Goal: Task Accomplishment & Management: Manage account settings

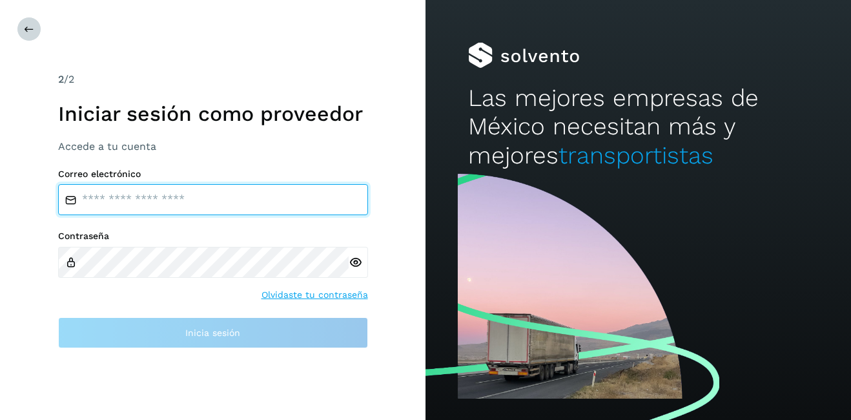
type input "**********"
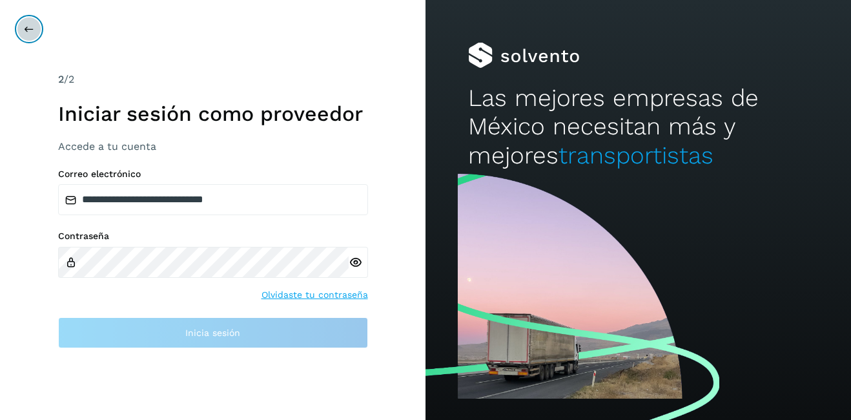
click at [26, 32] on icon at bounding box center [29, 29] width 10 height 10
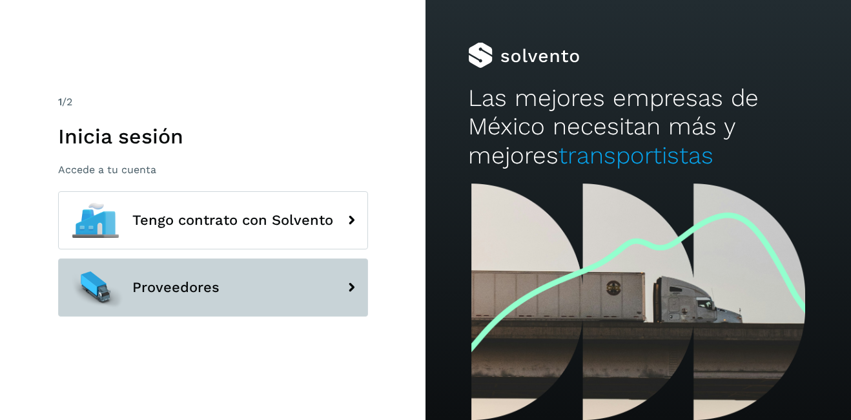
click at [199, 289] on span "Proveedores" at bounding box center [175, 286] width 87 height 15
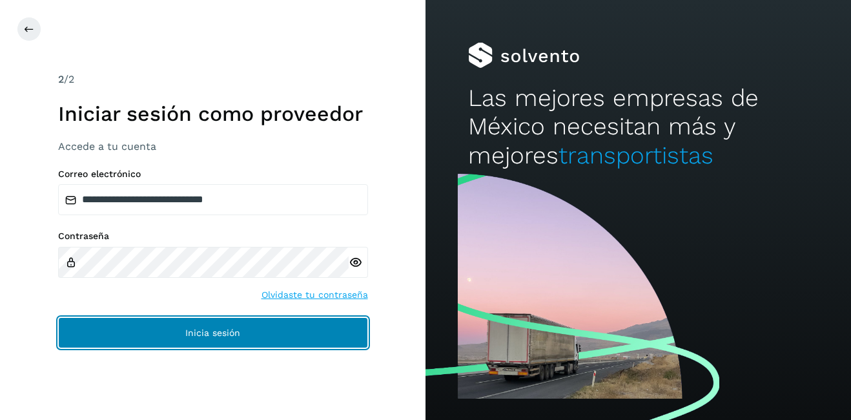
click at [278, 340] on button "Inicia sesión" at bounding box center [213, 332] width 310 height 31
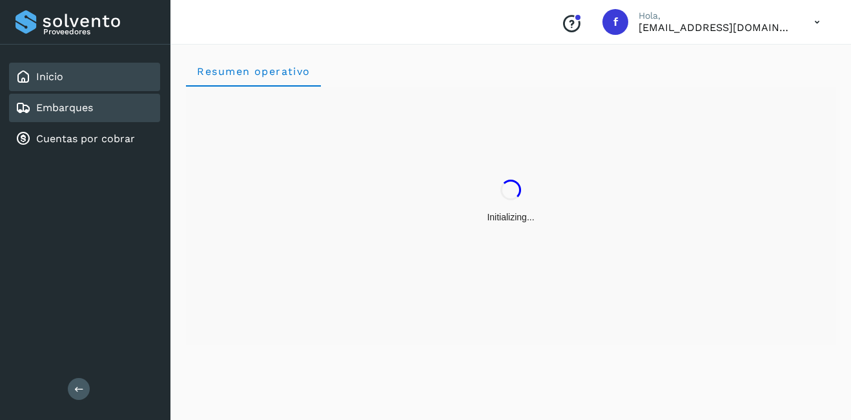
click at [96, 116] on div "Embarques" at bounding box center [84, 108] width 151 height 28
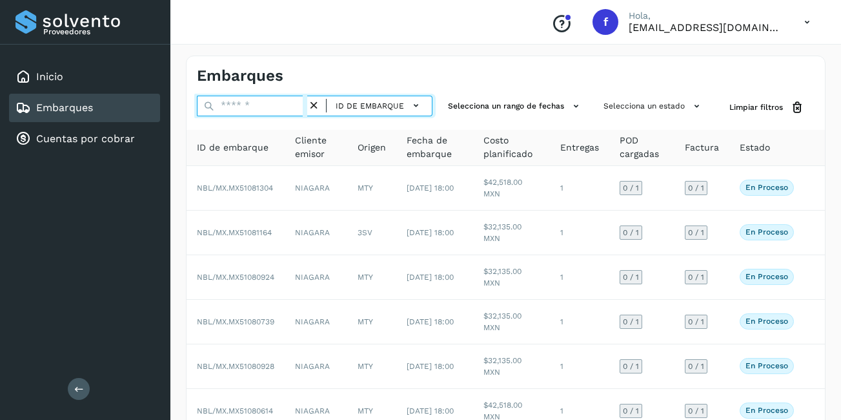
click at [247, 110] on input "text" at bounding box center [252, 106] width 110 height 21
paste input "**********"
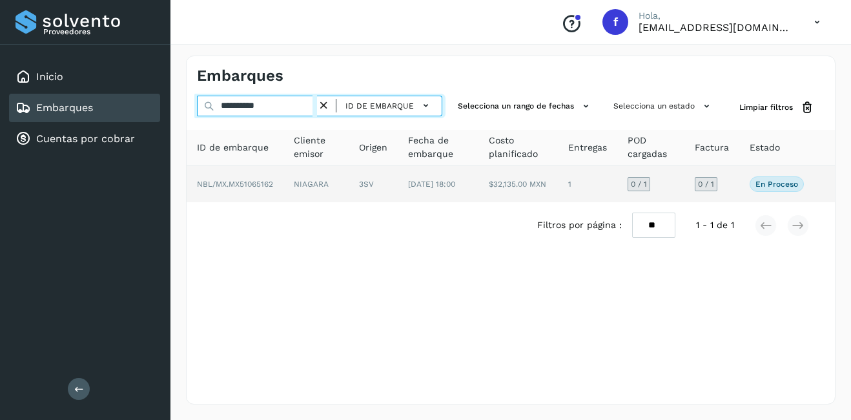
type input "**********"
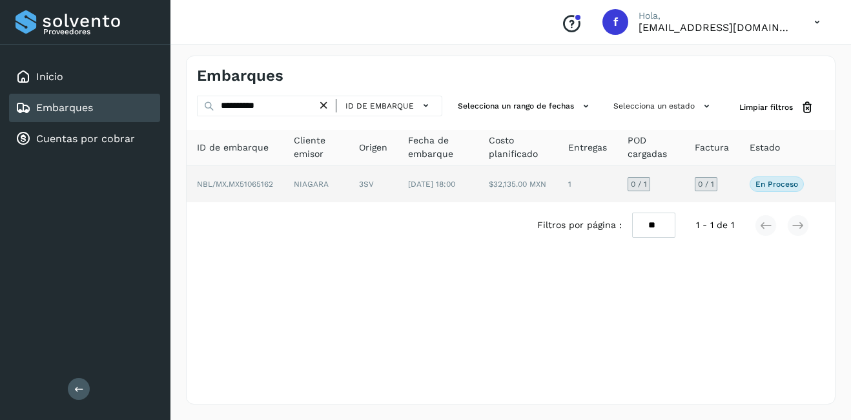
click at [322, 186] on td "NIAGARA" at bounding box center [315, 184] width 65 height 36
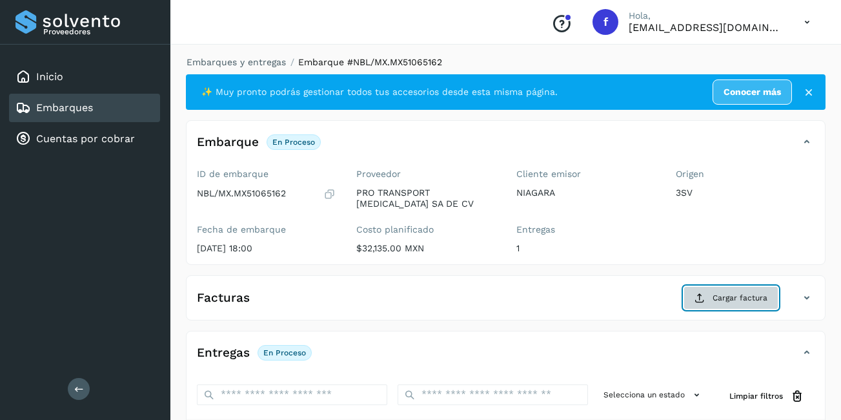
click at [741, 300] on span "Cargar factura" at bounding box center [740, 298] width 55 height 12
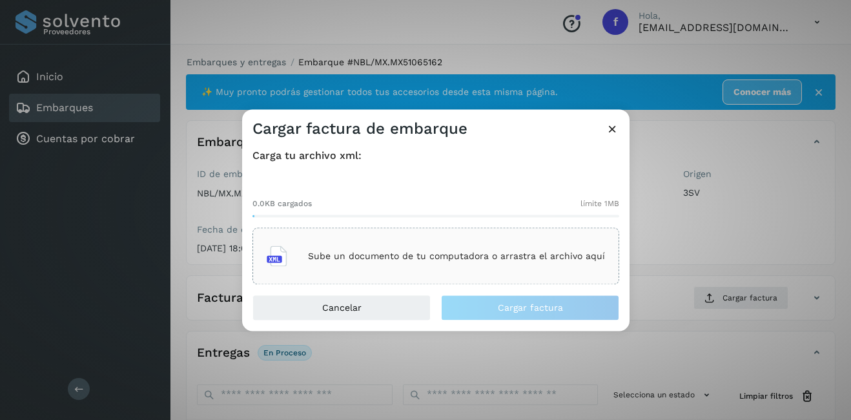
click at [378, 250] on div "Sube un documento de tu computadora o arrastra el archivo aquí" at bounding box center [436, 256] width 338 height 35
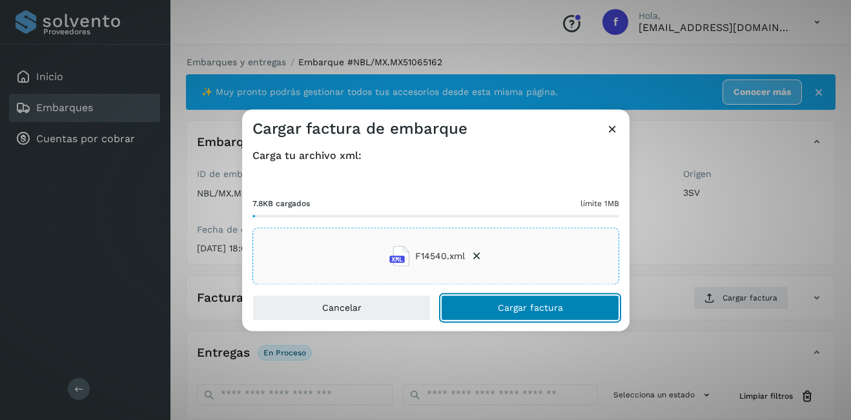
click at [511, 301] on button "Cargar factura" at bounding box center [530, 308] width 178 height 26
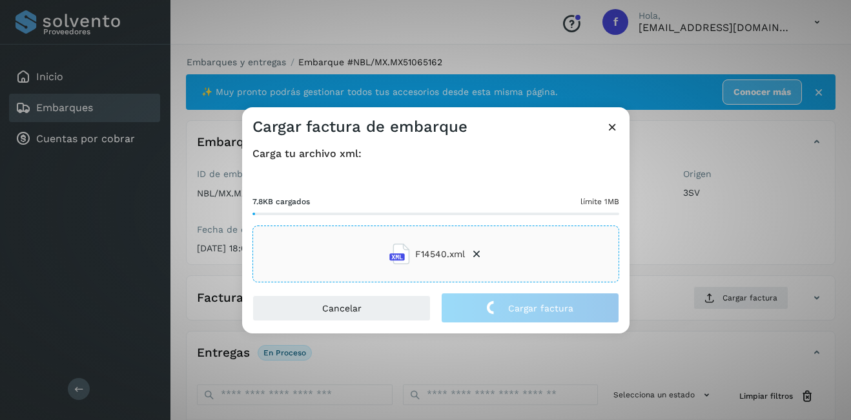
click at [719, 228] on div "Cargar factura de embarque Carga tu archivo xml: 7.8KB cargados límite 1MB F145…" at bounding box center [425, 210] width 851 height 420
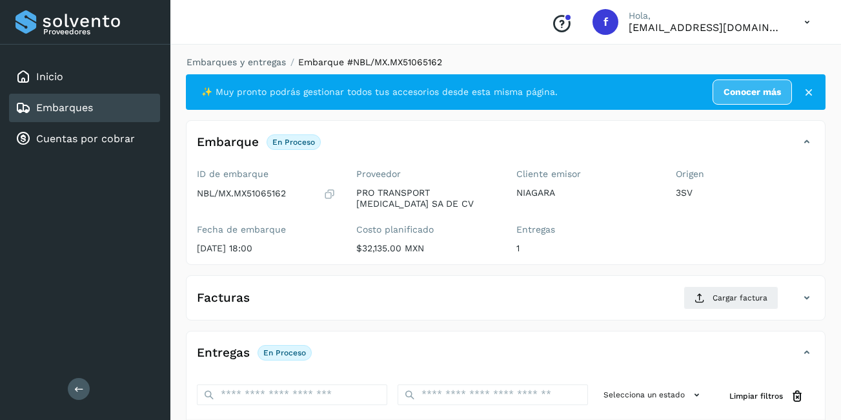
scroll to position [194, 0]
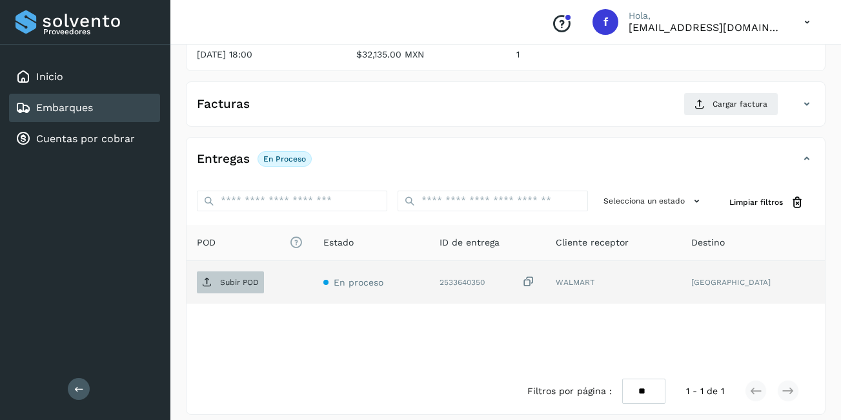
click at [259, 277] on span "Subir POD" at bounding box center [230, 282] width 67 height 21
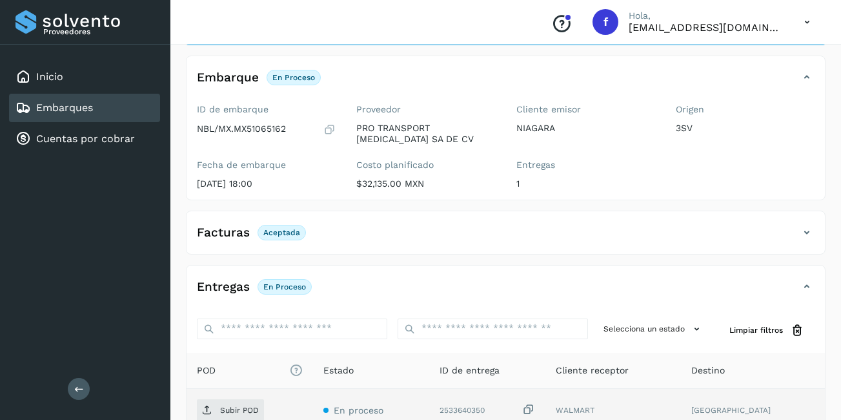
scroll to position [203, 0]
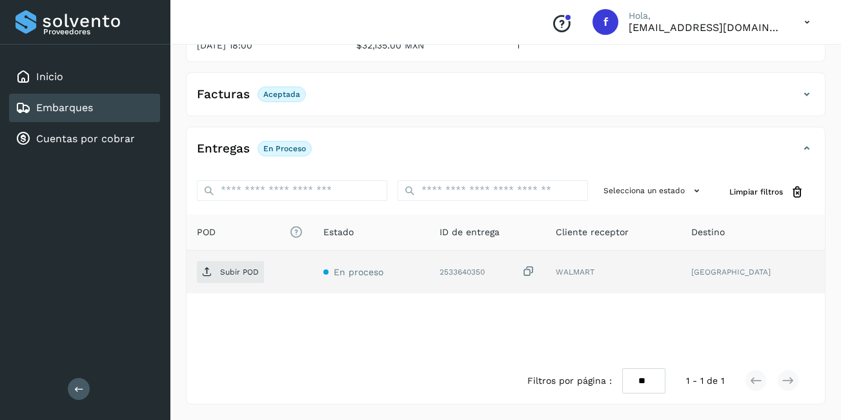
drag, startPoint x: 221, startPoint y: 287, endPoint x: 221, endPoint y: 276, distance: 11.0
click at [221, 286] on td "Subir POD" at bounding box center [250, 271] width 127 height 43
click at [218, 273] on span "Subir POD" at bounding box center [230, 271] width 67 height 21
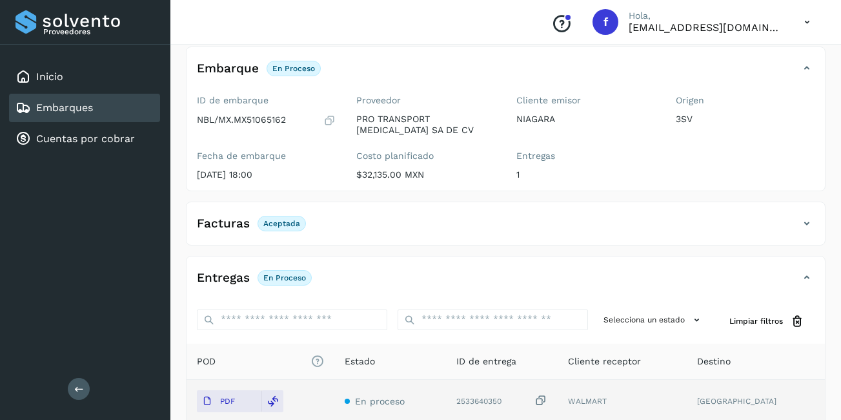
scroll to position [0, 0]
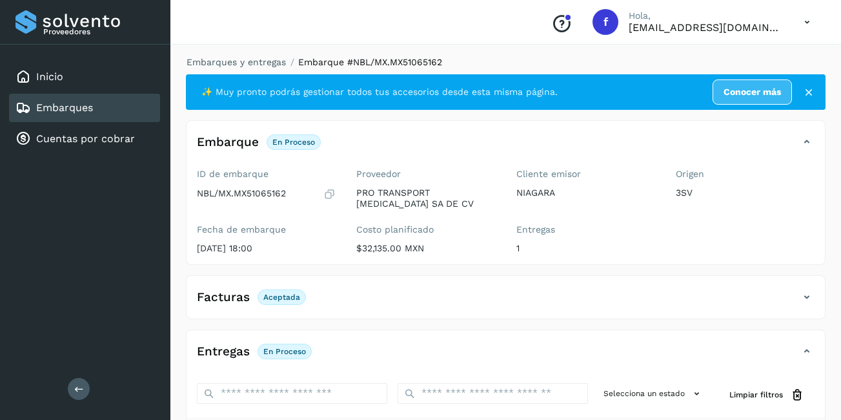
click at [145, 108] on div "Embarques" at bounding box center [84, 108] width 151 height 28
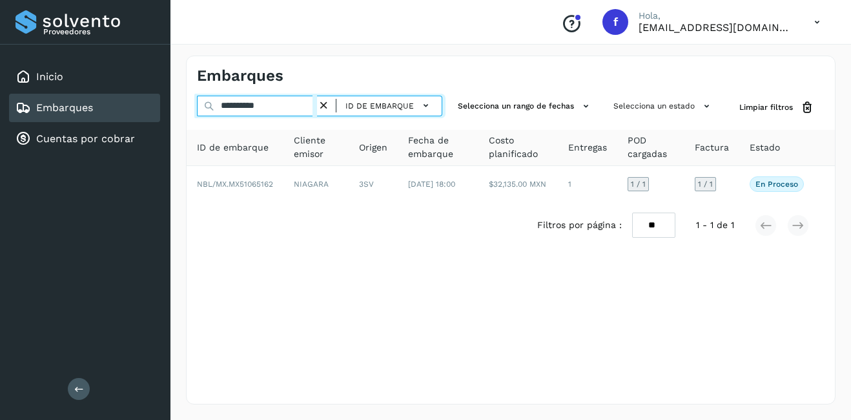
drag, startPoint x: 277, startPoint y: 106, endPoint x: 134, endPoint y: 105, distance: 143.3
click at [132, 106] on div "**********" at bounding box center [425, 210] width 851 height 420
paste input "text"
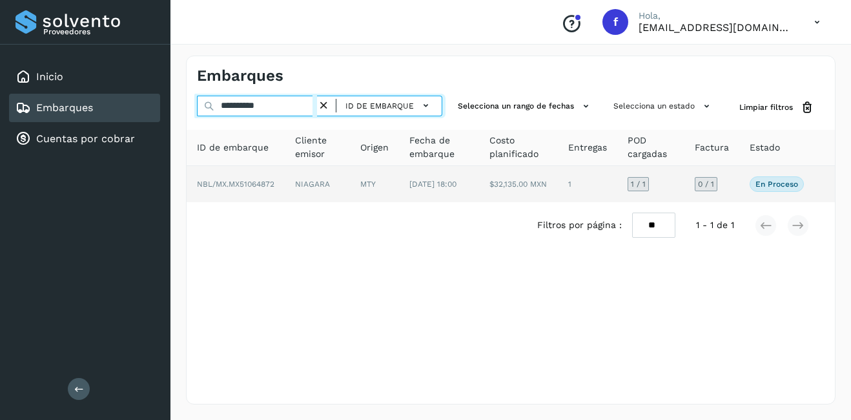
type input "**********"
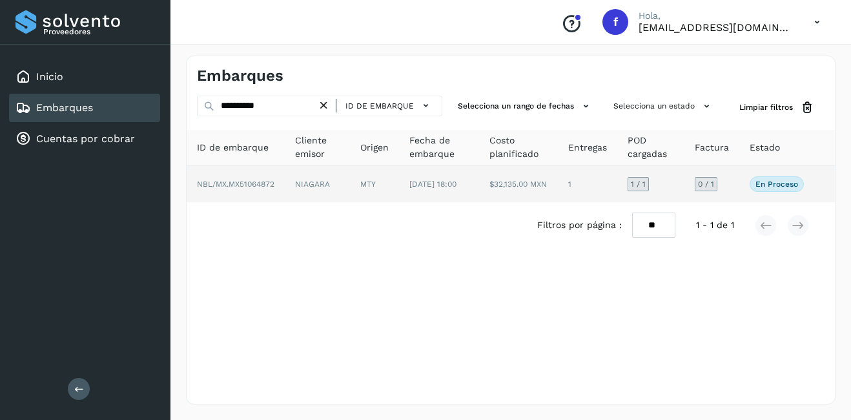
click at [312, 183] on td "NIAGARA" at bounding box center [317, 184] width 65 height 36
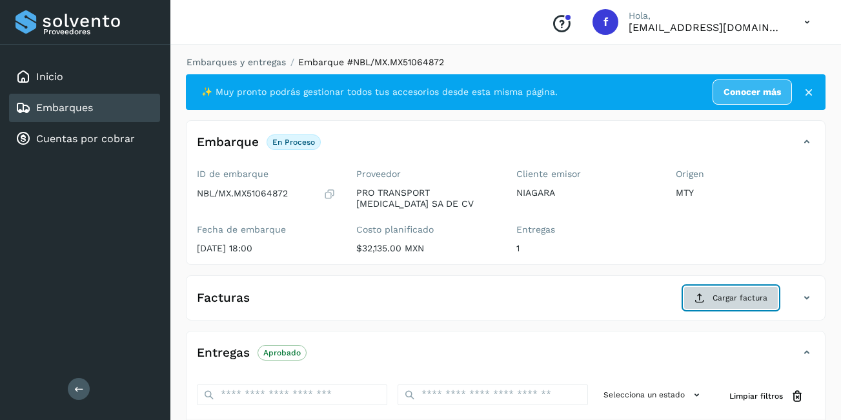
click at [731, 299] on span "Cargar factura" at bounding box center [740, 298] width 55 height 12
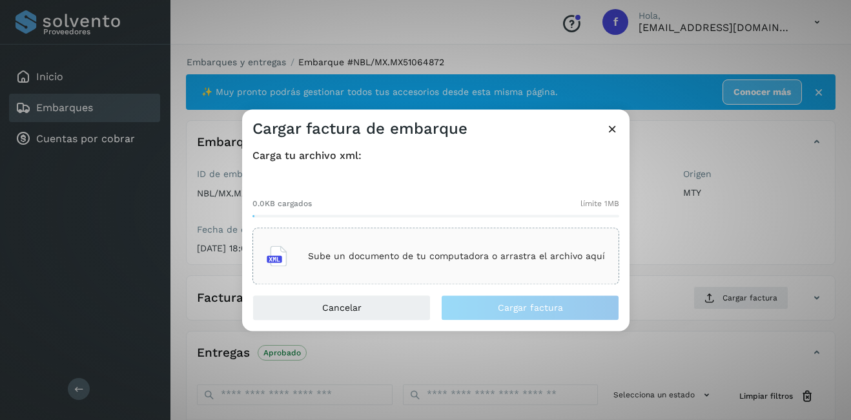
click at [354, 256] on p "Sube un documento de tu computadora o arrastra el archivo aquí" at bounding box center [456, 255] width 297 height 11
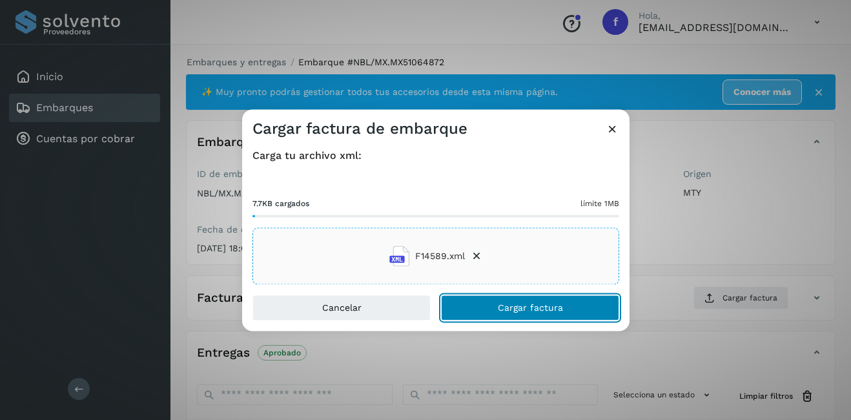
click at [563, 312] on button "Cargar factura" at bounding box center [530, 308] width 178 height 26
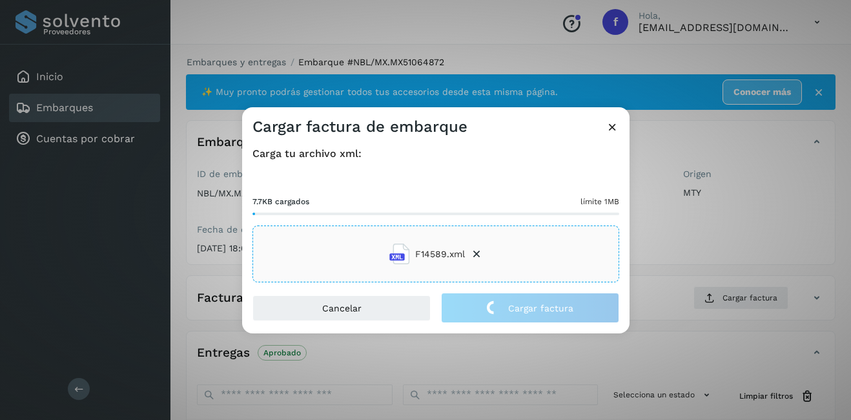
click at [711, 246] on div "Cargar factura de embarque Carga tu archivo xml: 7.7KB cargados límite 1MB F145…" at bounding box center [425, 210] width 851 height 420
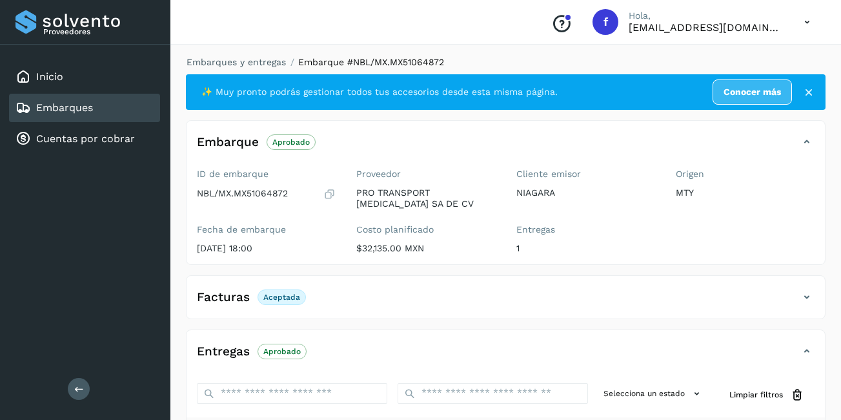
click at [83, 108] on link "Embarques" at bounding box center [64, 107] width 57 height 12
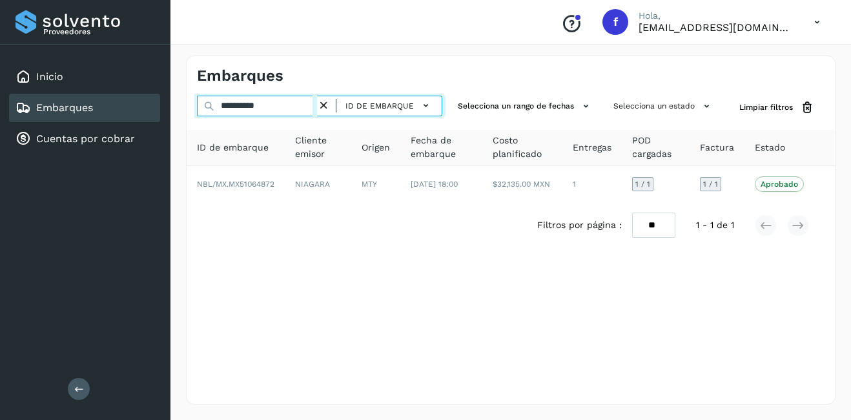
drag, startPoint x: 281, startPoint y: 105, endPoint x: 117, endPoint y: 113, distance: 164.2
click at [116, 116] on div "**********" at bounding box center [425, 210] width 851 height 420
paste input "text"
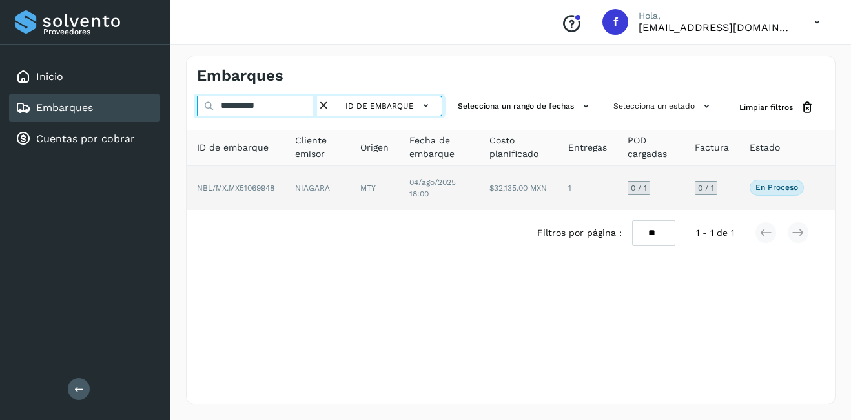
type input "**********"
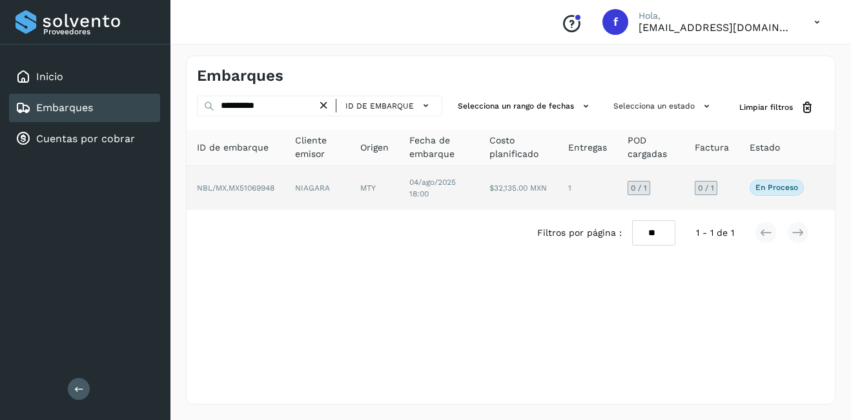
click at [358, 189] on td "MTY" at bounding box center [374, 188] width 49 height 44
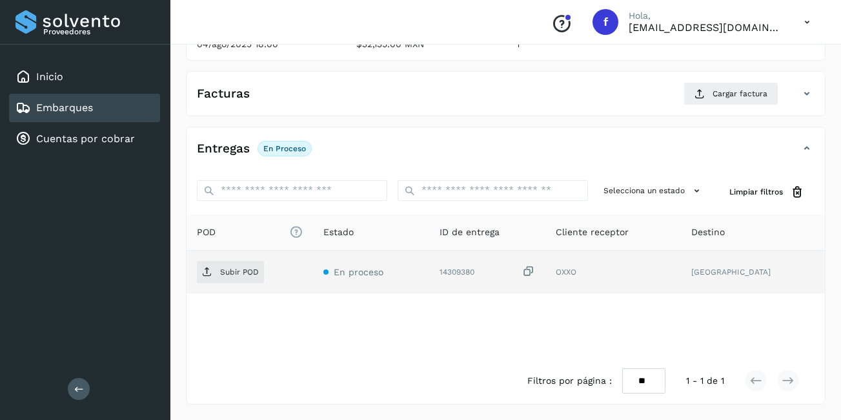
scroll to position [75, 0]
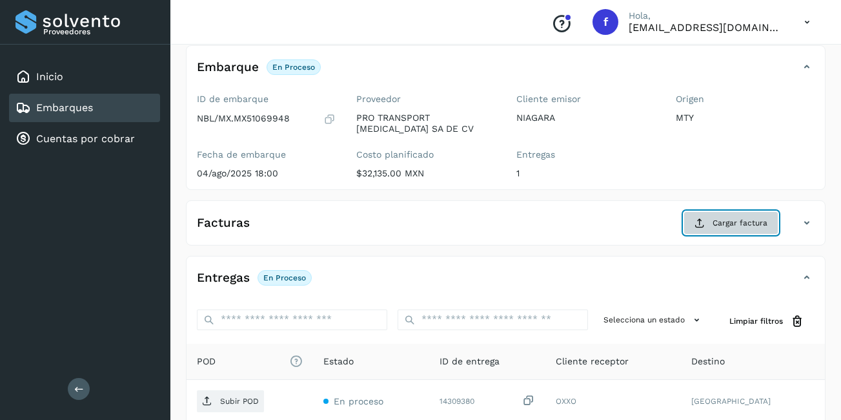
click at [709, 227] on button "Cargar factura" at bounding box center [731, 222] width 95 height 23
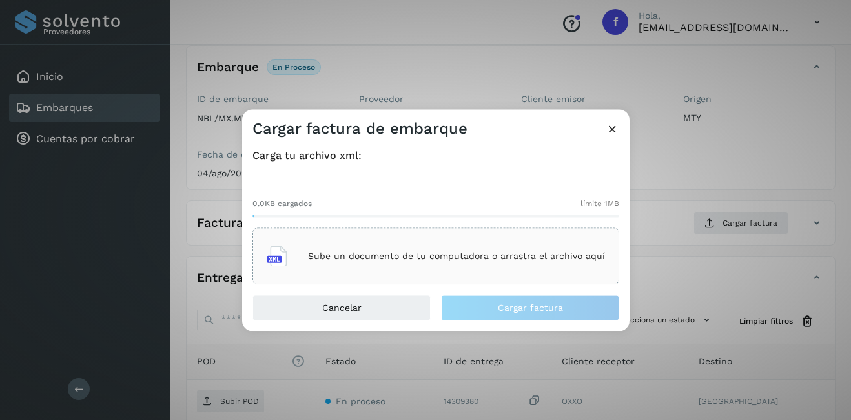
click at [356, 259] on p "Sube un documento de tu computadora o arrastra el archivo aquí" at bounding box center [456, 255] width 297 height 11
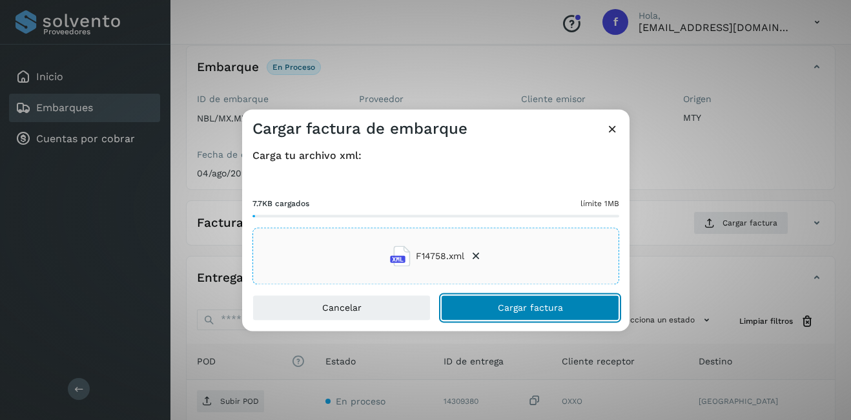
click at [502, 305] on span "Cargar factura" at bounding box center [530, 307] width 65 height 9
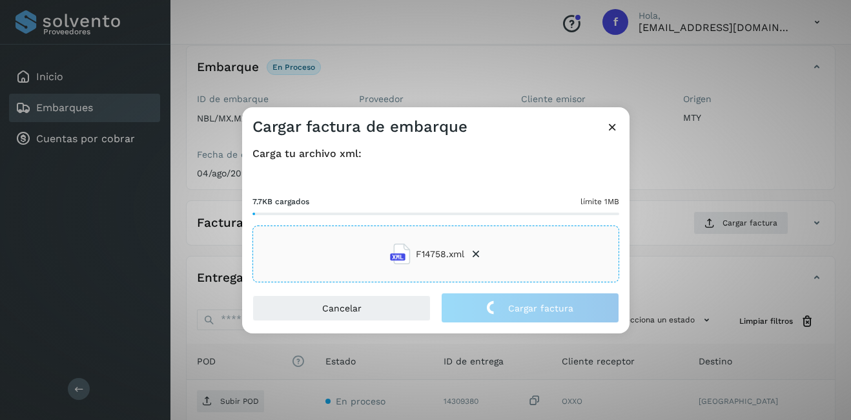
drag, startPoint x: 665, startPoint y: 277, endPoint x: 511, endPoint y: 272, distance: 154.4
click at [664, 275] on div "Cargar factura de embarque Carga tu archivo xml: 7.7KB cargados límite 1MB F147…" at bounding box center [425, 210] width 851 height 420
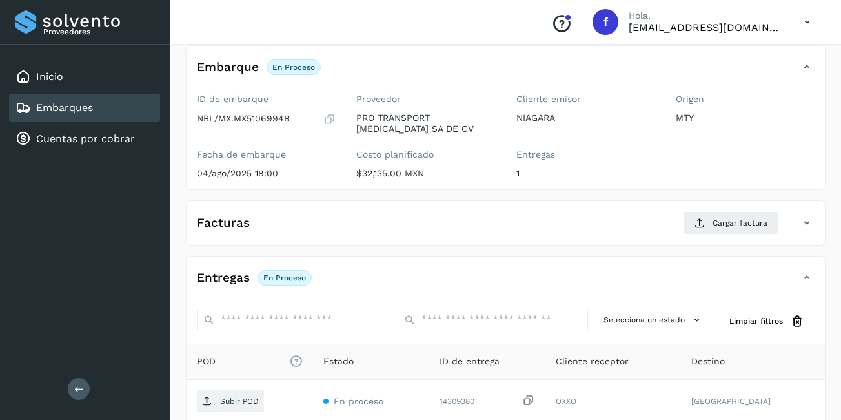
scroll to position [204, 0]
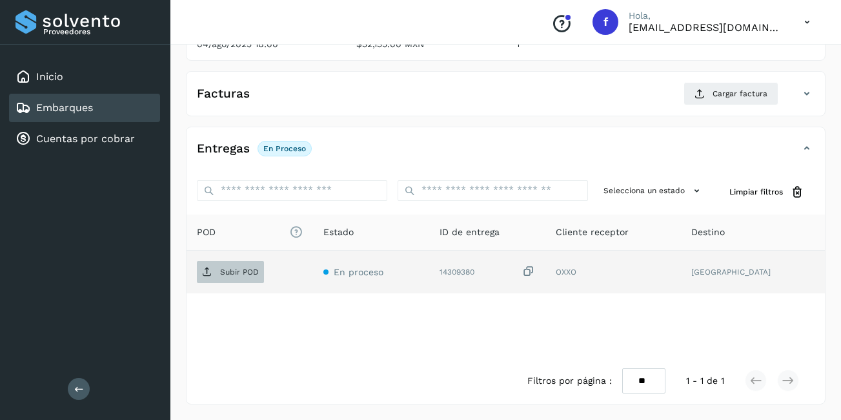
click at [241, 277] on span "Subir POD" at bounding box center [230, 271] width 67 height 21
click at [244, 272] on p "Subir POD" at bounding box center [239, 271] width 39 height 9
click at [247, 273] on p "Subir POD" at bounding box center [239, 271] width 39 height 9
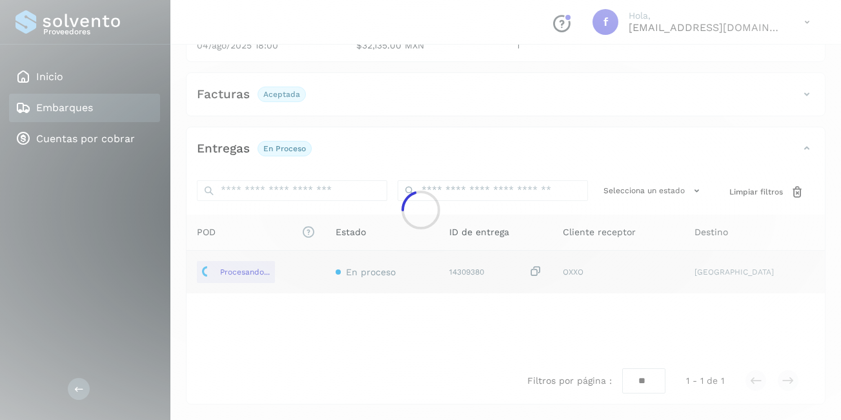
scroll to position [74, 0]
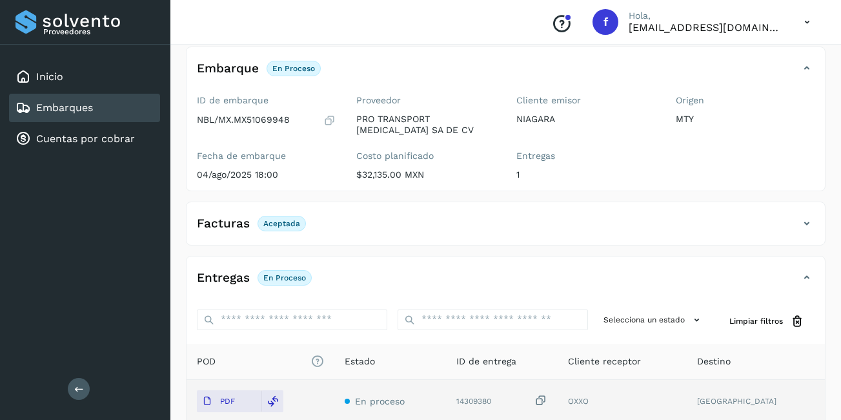
click at [338, 279] on div "Entregas En proceso" at bounding box center [493, 278] width 613 height 22
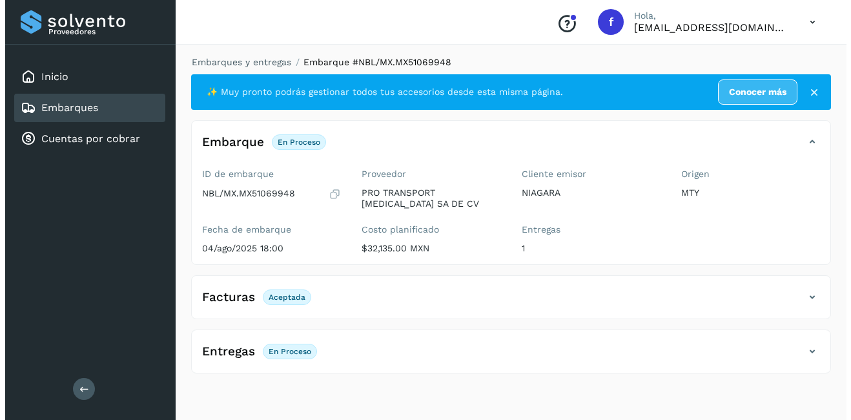
scroll to position [0, 0]
